Goal: Transaction & Acquisition: Purchase product/service

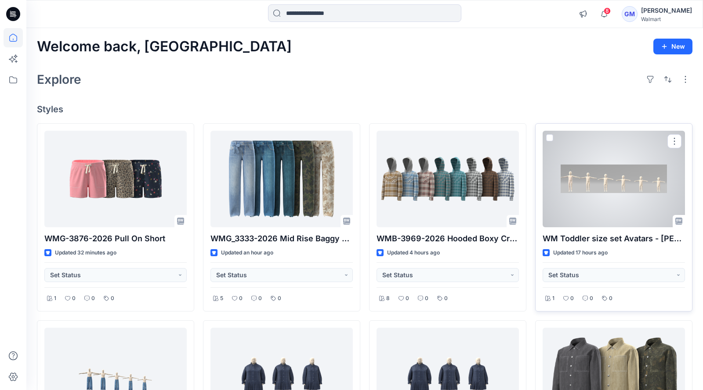
click at [630, 180] on div at bounding box center [613, 179] width 142 height 97
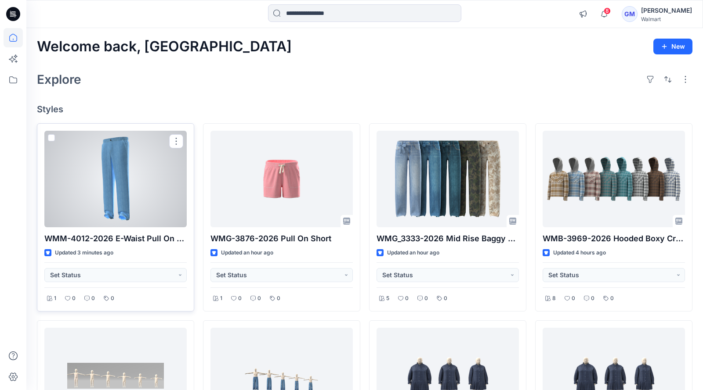
click at [127, 150] on div at bounding box center [115, 179] width 142 height 97
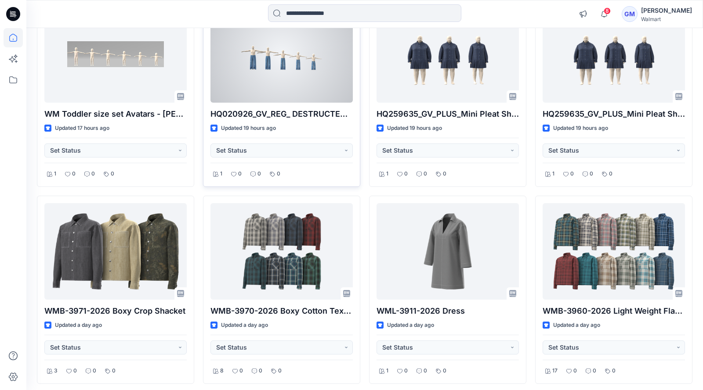
scroll to position [324, 0]
